Goal: Transaction & Acquisition: Obtain resource

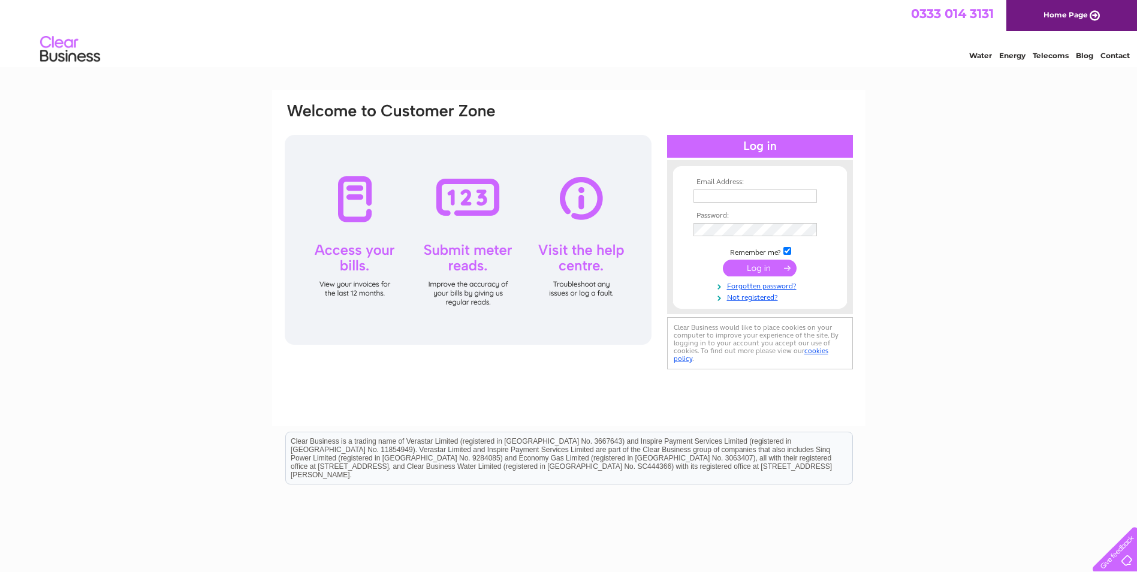
type input "accounts@dnstudios.co.uk"
drag, startPoint x: 0, startPoint y: 0, endPoint x: 734, endPoint y: 268, distance: 781.2
click at [734, 268] on input "submit" at bounding box center [760, 268] width 74 height 17
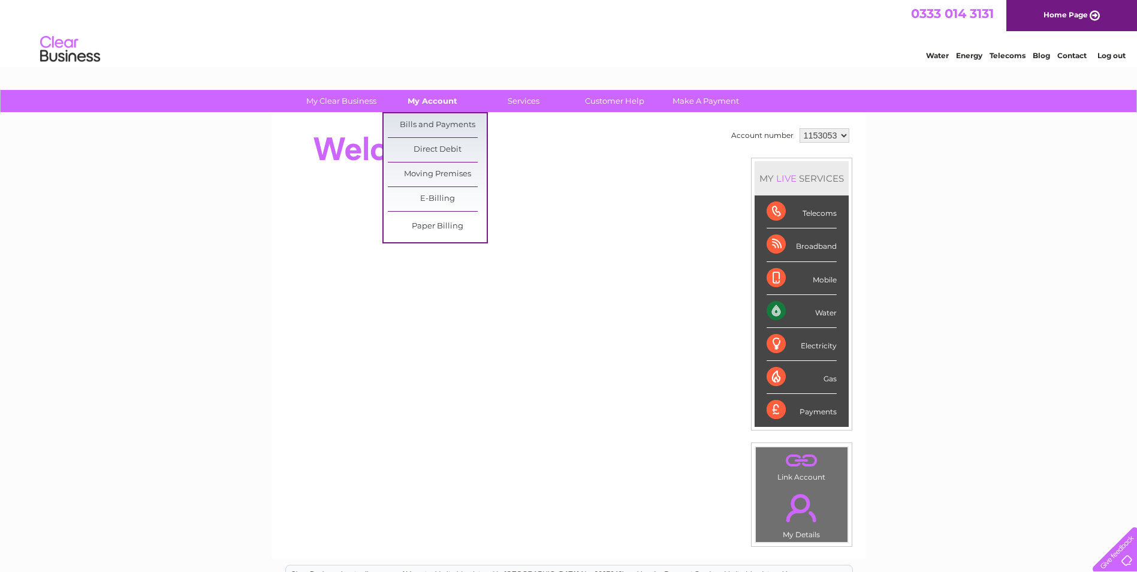
click at [434, 104] on link "My Account" at bounding box center [432, 101] width 99 height 22
click at [429, 125] on link "Bills and Payments" at bounding box center [437, 125] width 99 height 24
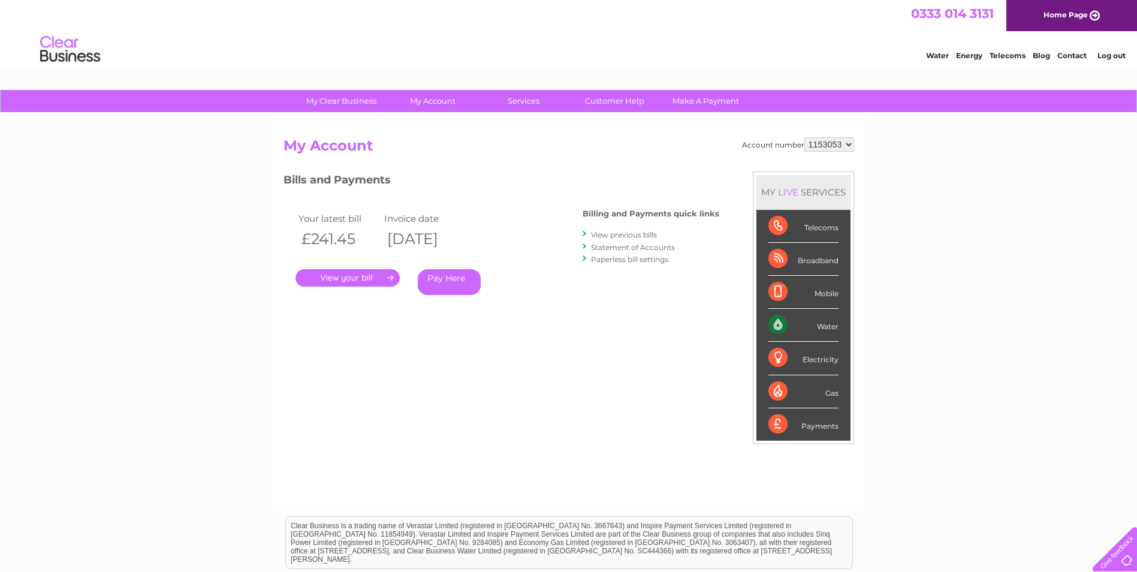
click at [1109, 55] on link "Log out" at bounding box center [1112, 55] width 28 height 9
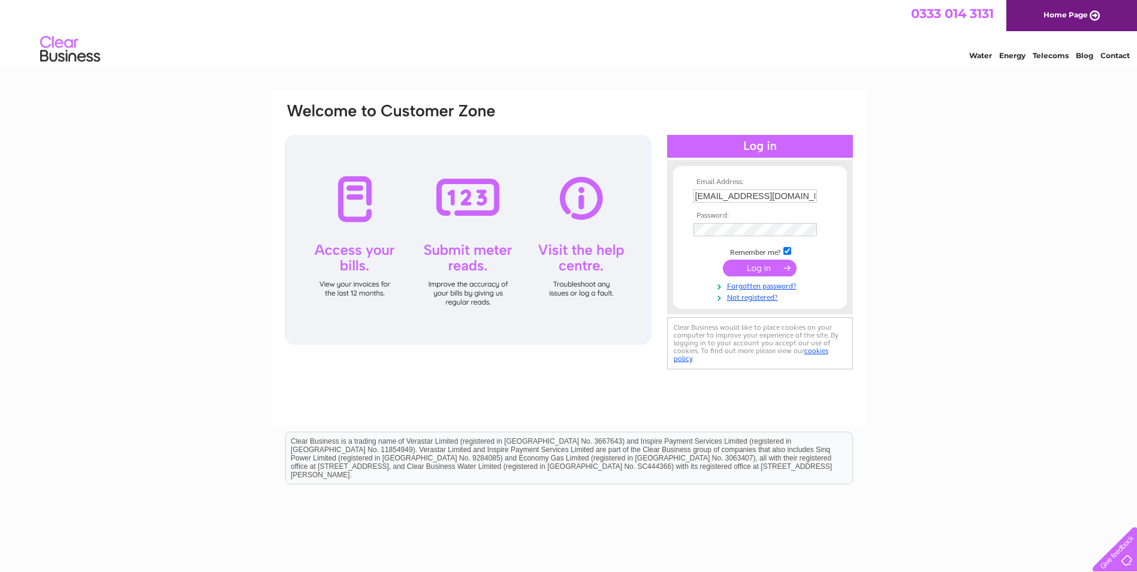
click at [803, 200] on input "accounts@dnstudios.co.uk" at bounding box center [755, 195] width 123 height 13
type input "lindsay@dnstudios.co.uk"
click at [753, 269] on input "submit" at bounding box center [760, 268] width 74 height 17
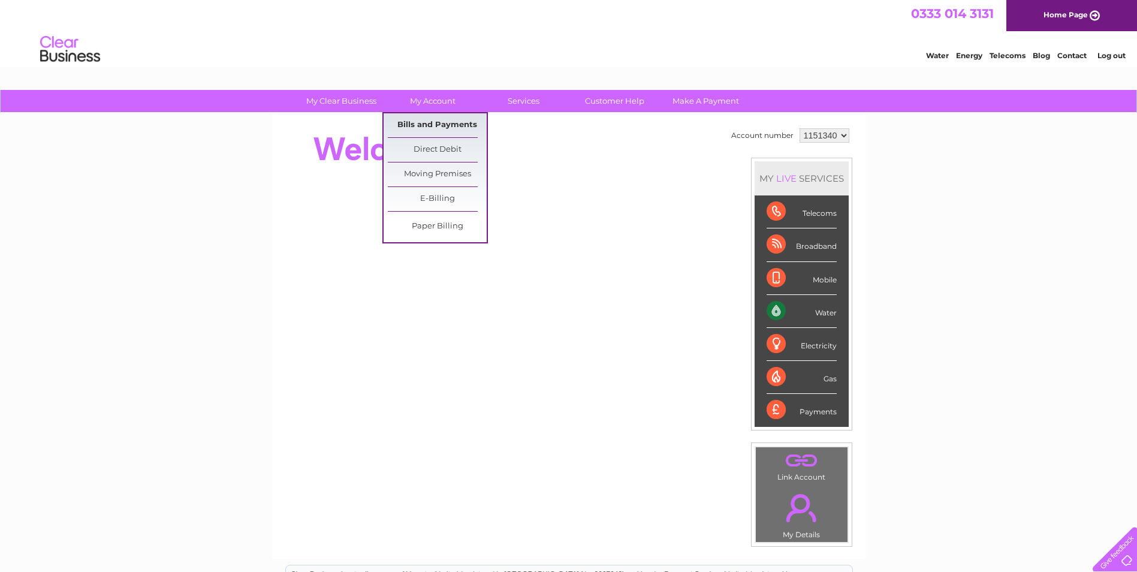
click at [421, 123] on link "Bills and Payments" at bounding box center [437, 125] width 99 height 24
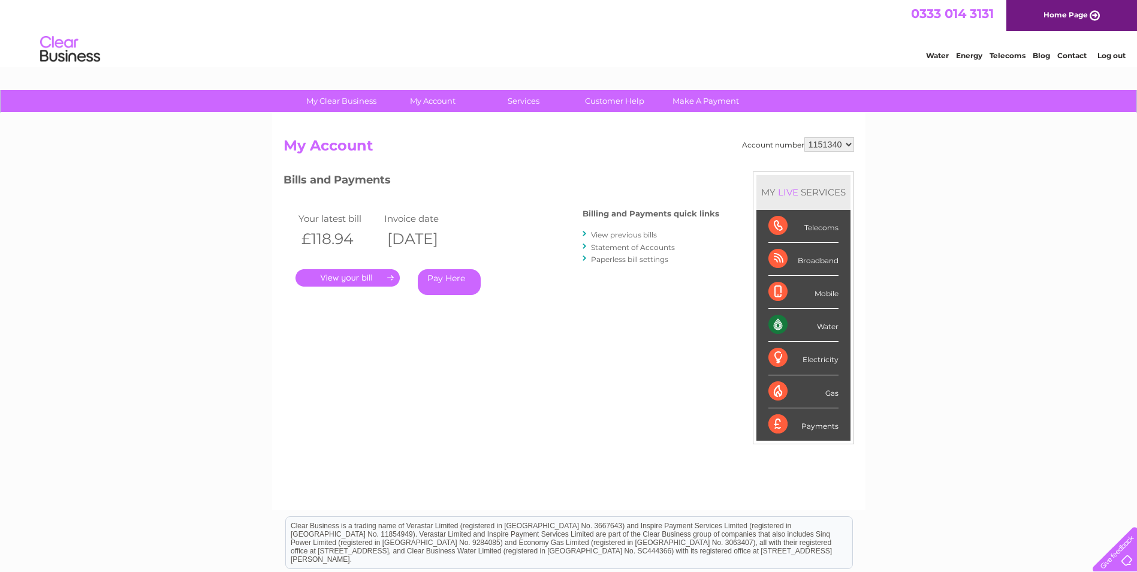
click at [635, 243] on link "Statement of Accounts" at bounding box center [633, 247] width 84 height 9
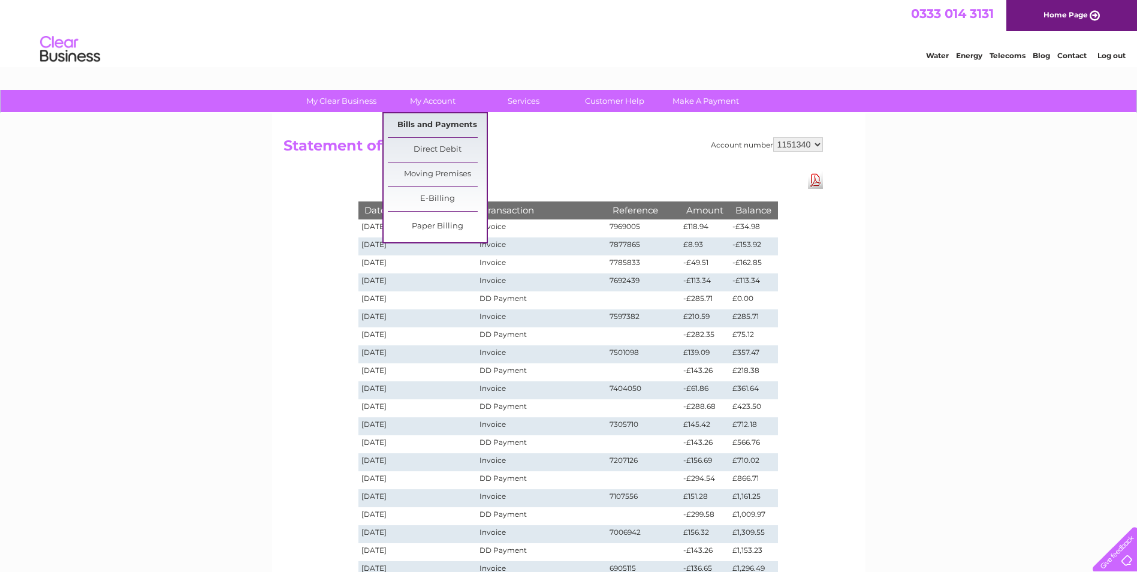
click at [437, 124] on link "Bills and Payments" at bounding box center [437, 125] width 99 height 24
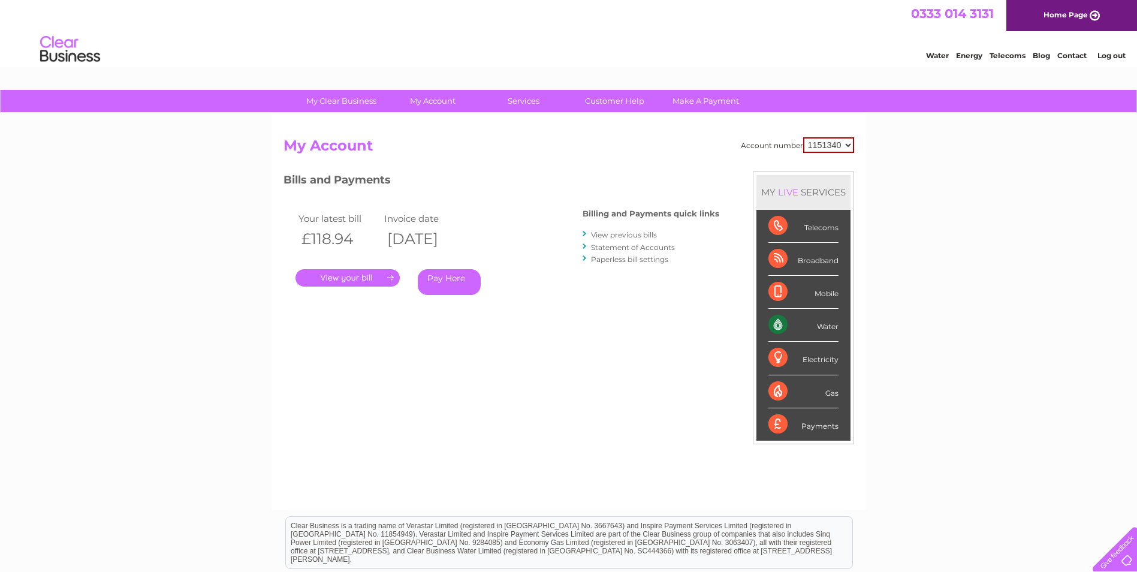
click at [364, 276] on link "." at bounding box center [348, 277] width 104 height 17
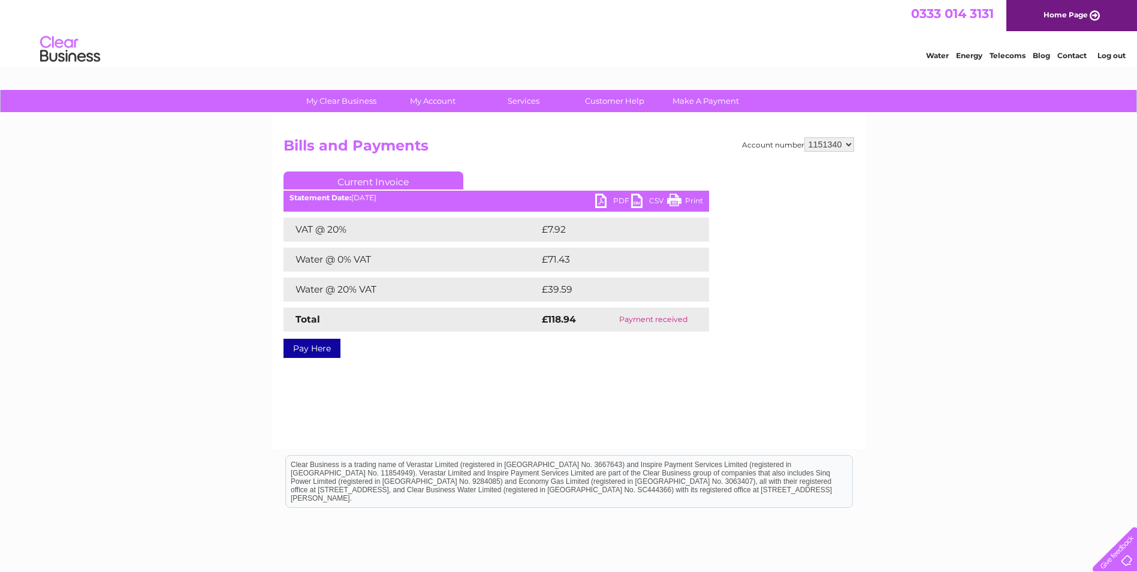
click at [603, 207] on link "PDF" at bounding box center [613, 202] width 36 height 17
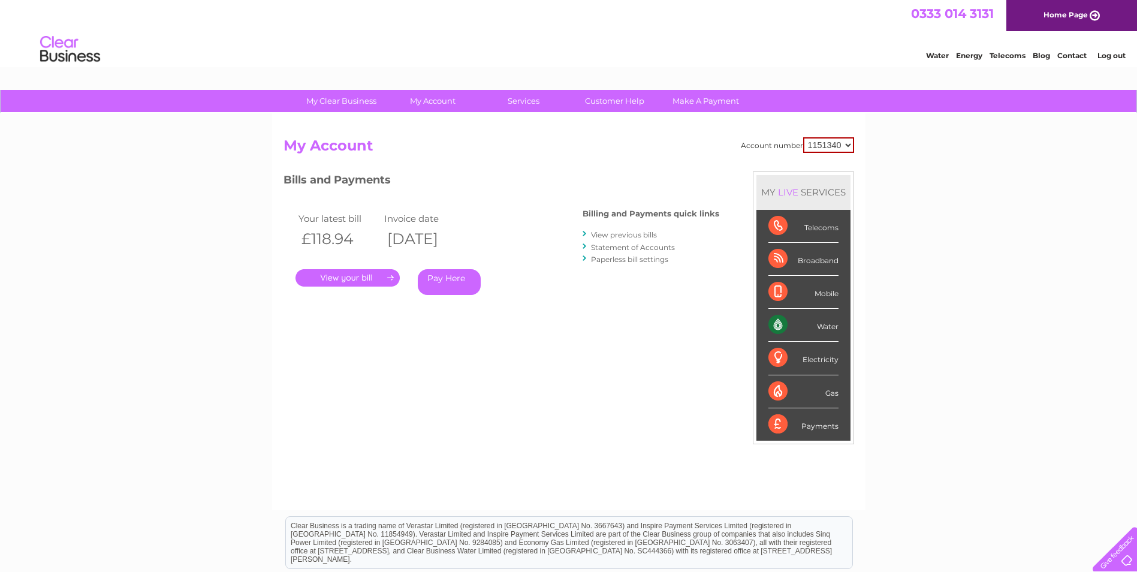
click at [606, 245] on link "Statement of Accounts" at bounding box center [633, 247] width 84 height 9
